Goal: Transaction & Acquisition: Subscribe to service/newsletter

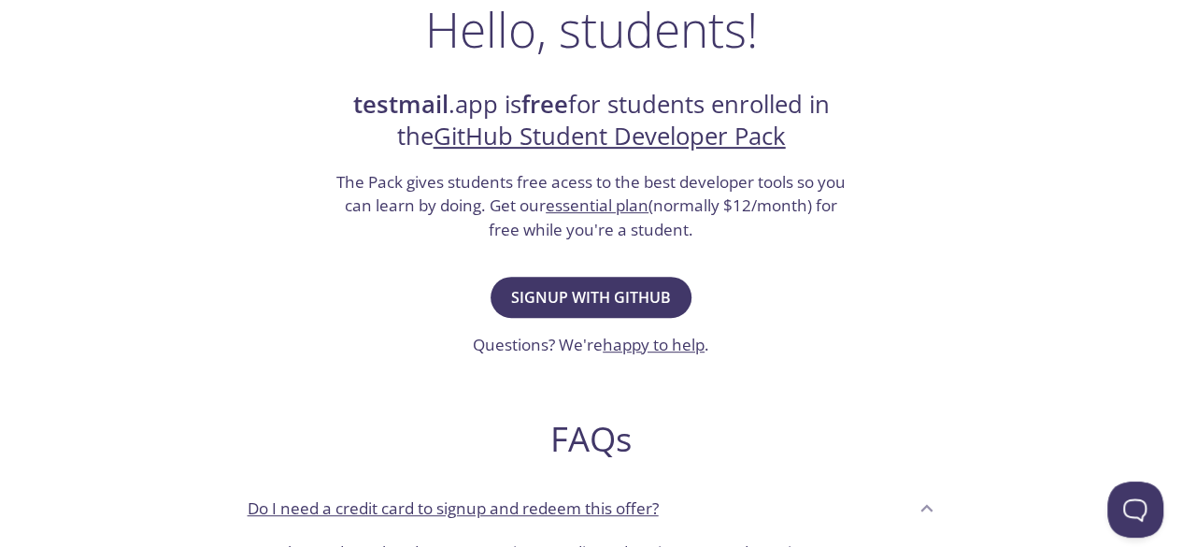
scroll to position [320, 0]
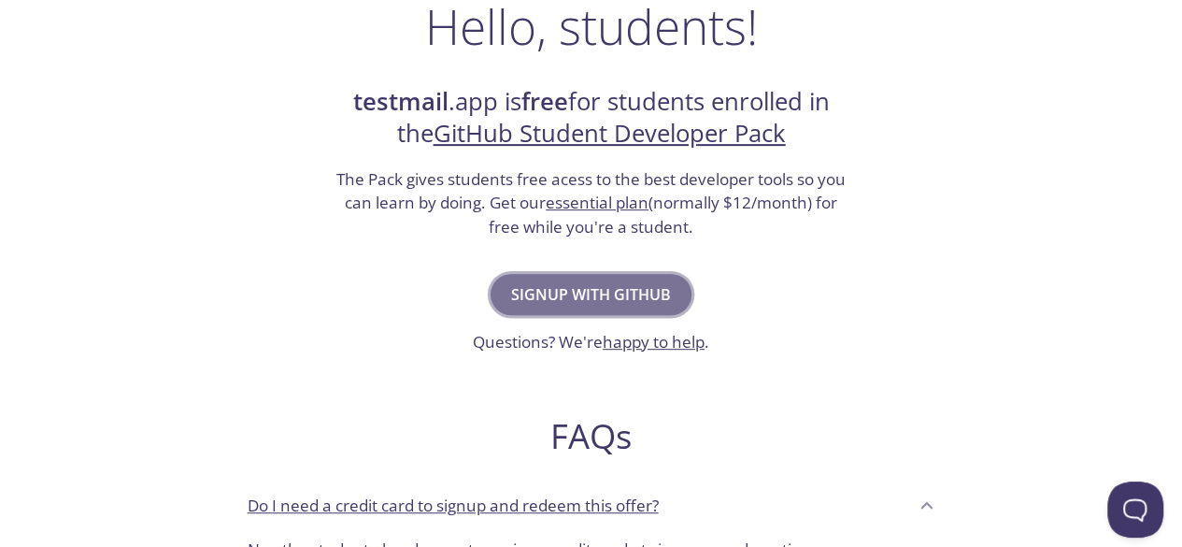
click at [610, 294] on span "Signup with GitHub" at bounding box center [591, 294] width 160 height 26
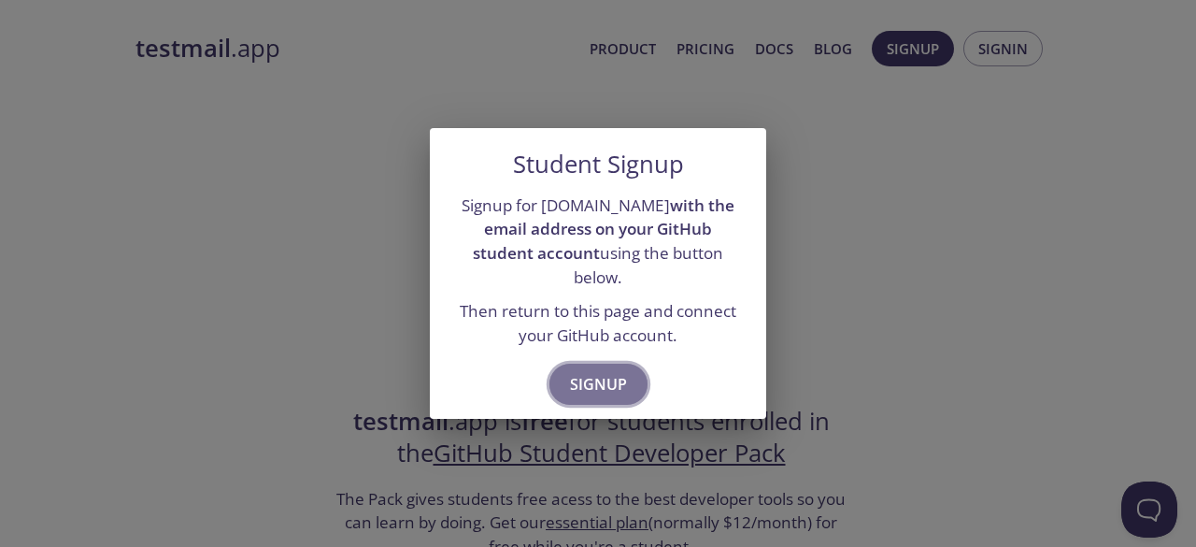
click at [610, 371] on span "Signup" at bounding box center [598, 384] width 57 height 26
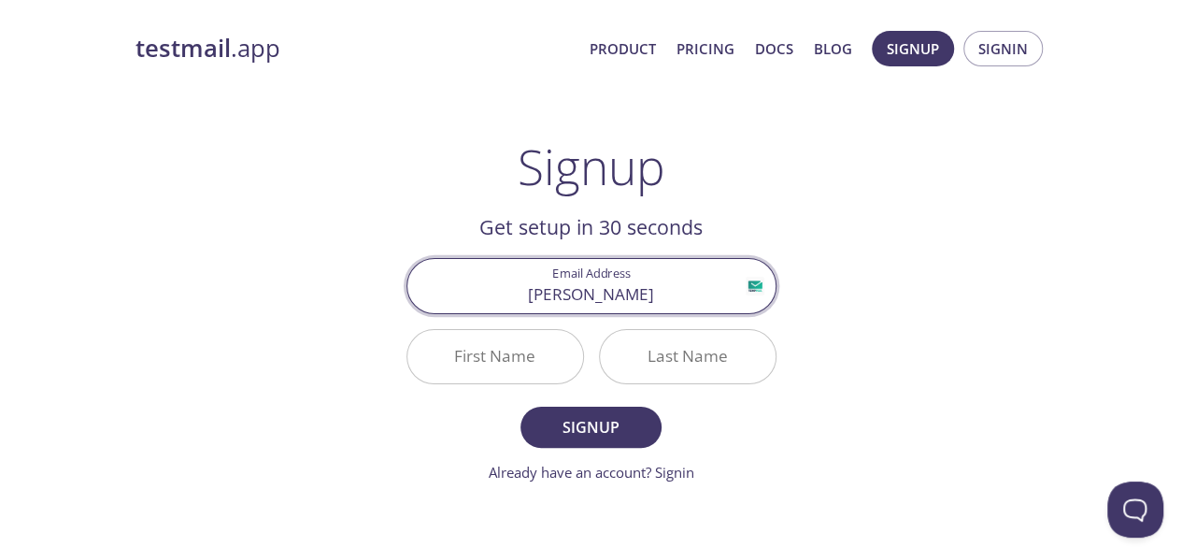
type input "[EMAIL_ADDRESS][DOMAIN_NAME]"
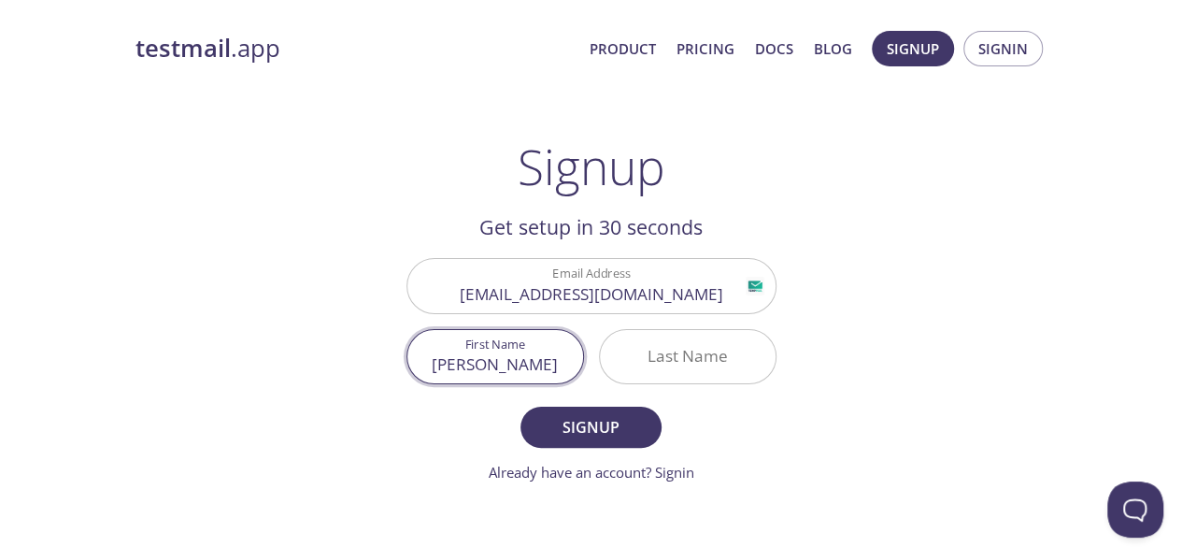
type input "[PERSON_NAME]"
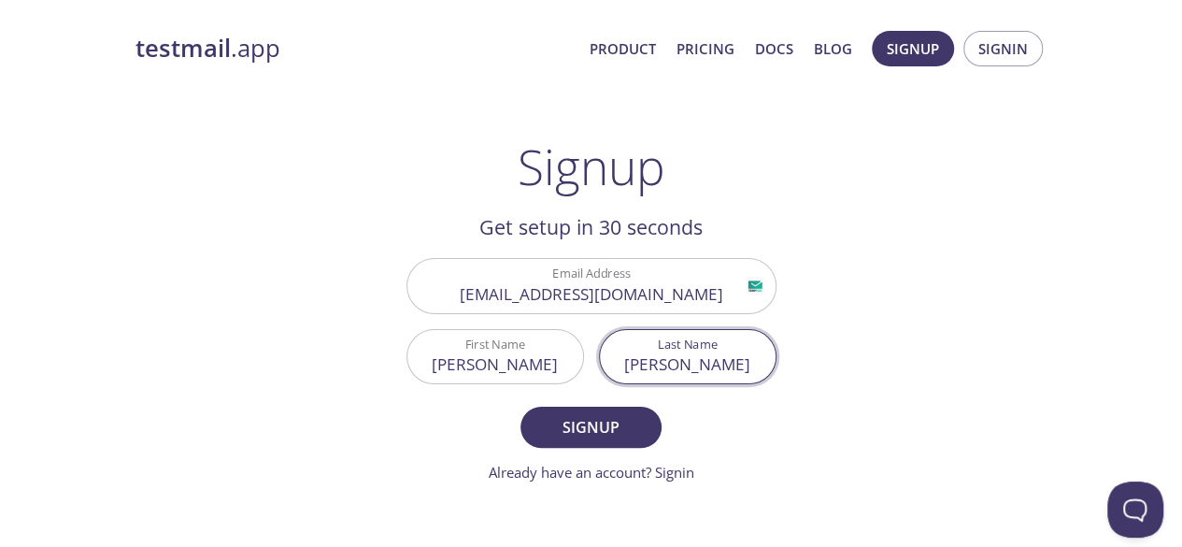
type input "[PERSON_NAME]"
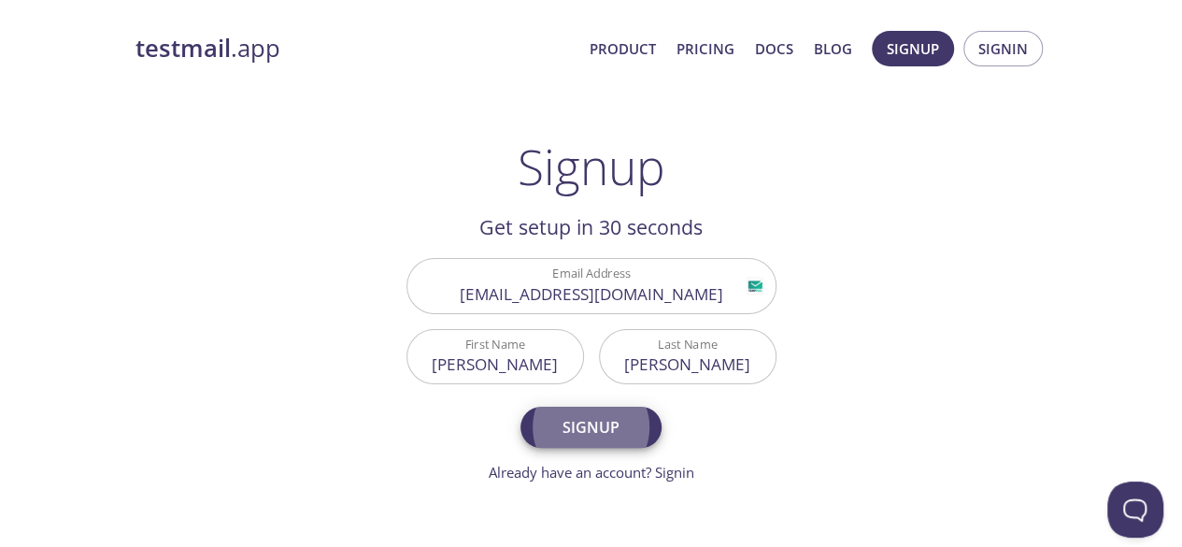
click at [520, 406] on button "Signup" at bounding box center [590, 426] width 140 height 41
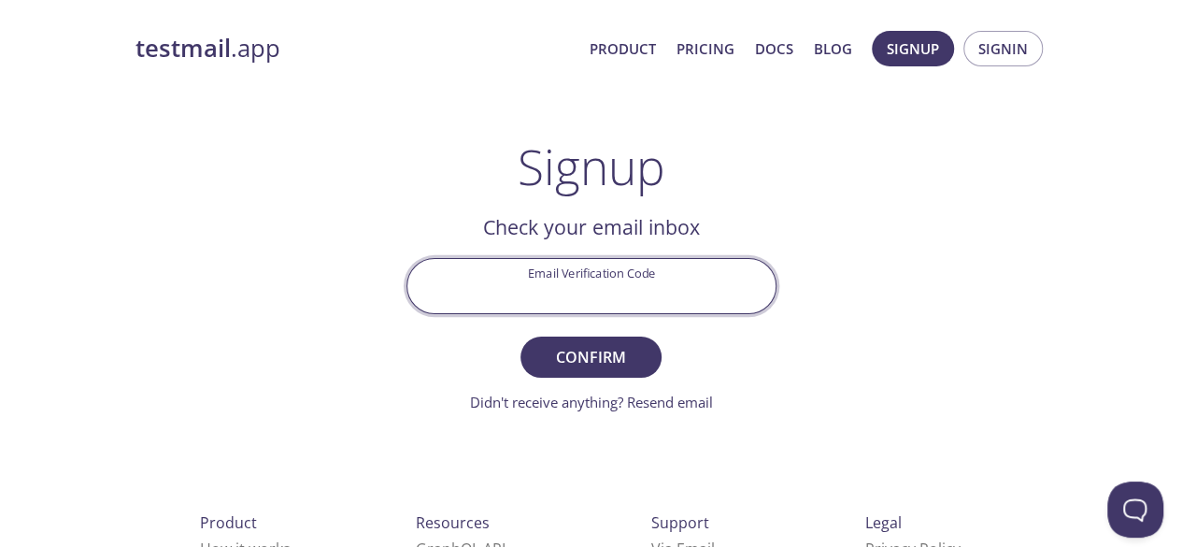
click at [636, 264] on input "Email Verification Code" at bounding box center [591, 285] width 368 height 53
paste input "LZ95HBK"
type input "LZ95HBK"
click at [609, 361] on span "Confirm" at bounding box center [590, 357] width 99 height 26
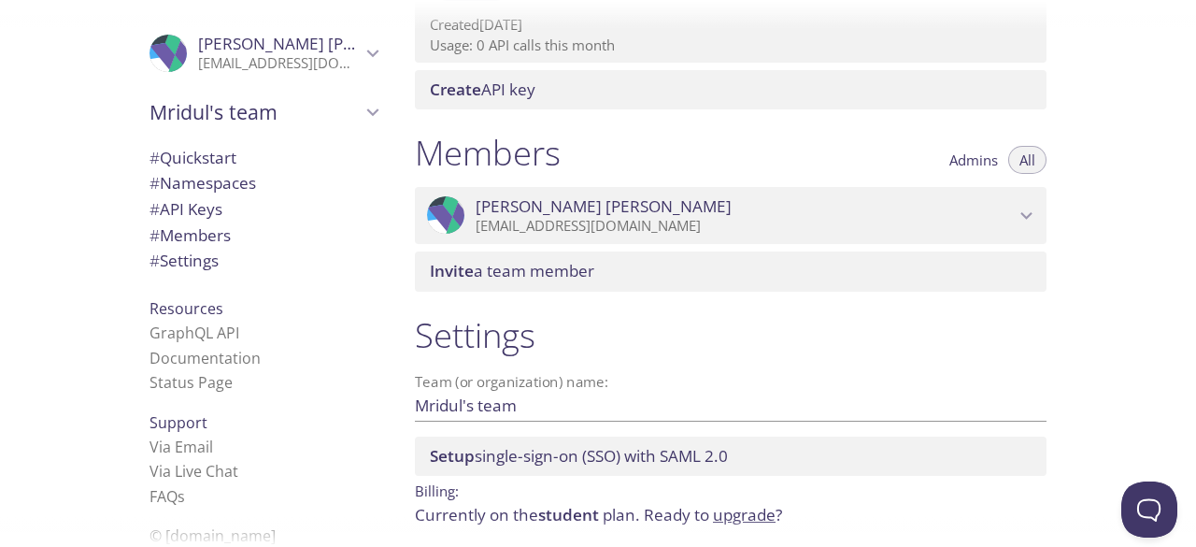
scroll to position [716, 0]
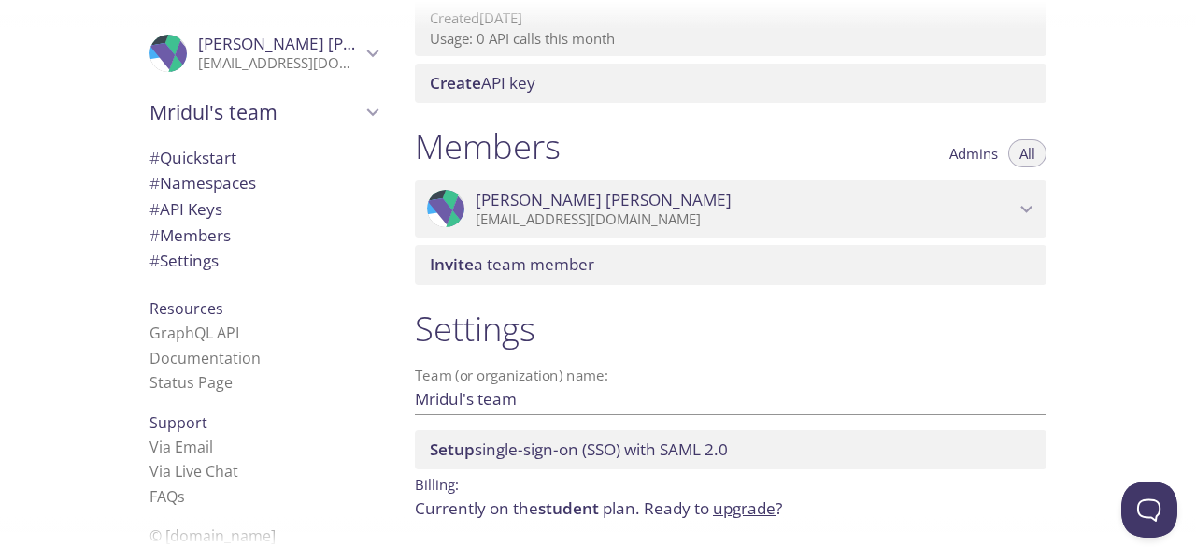
click at [693, 16] on div at bounding box center [598, 15] width 1196 height 30
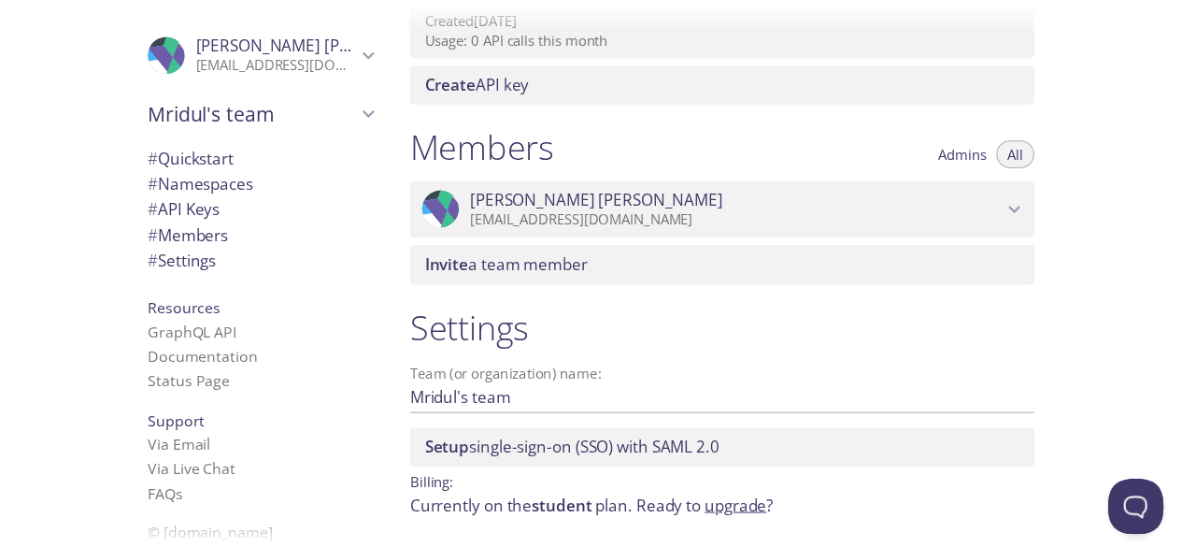
scroll to position [0, 0]
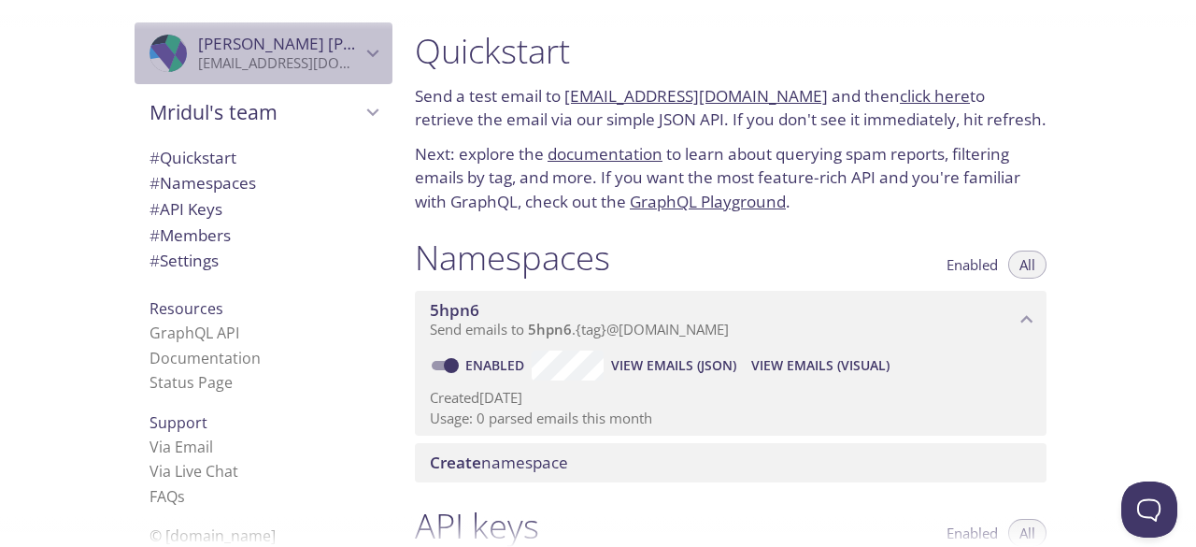
click at [364, 51] on icon "Mridul Yadav" at bounding box center [373, 53] width 24 height 24
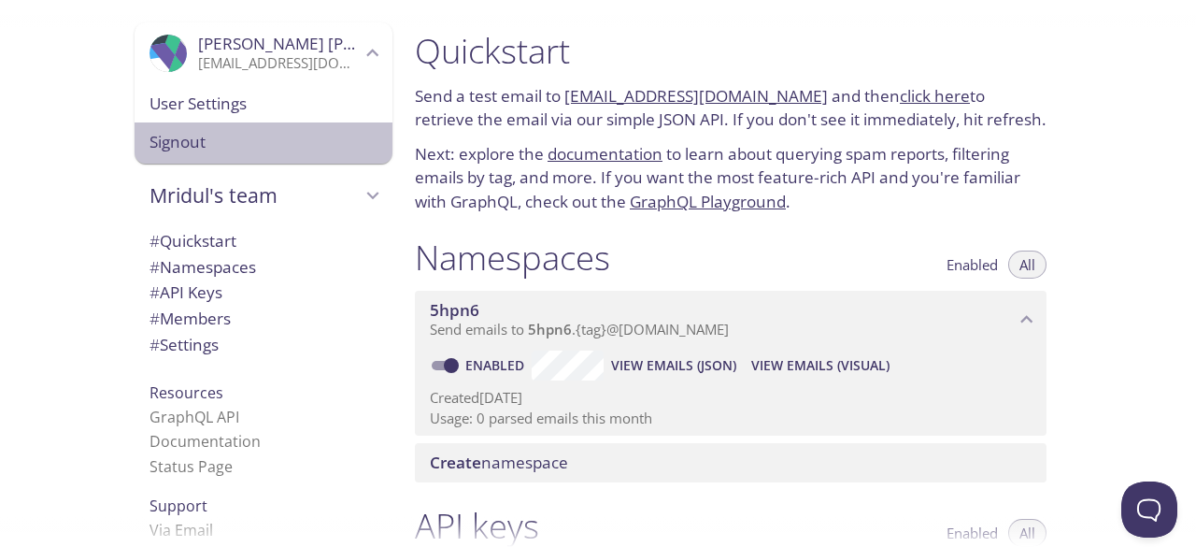
click at [213, 139] on span "Signout" at bounding box center [264, 142] width 228 height 24
